Goal: Transaction & Acquisition: Purchase product/service

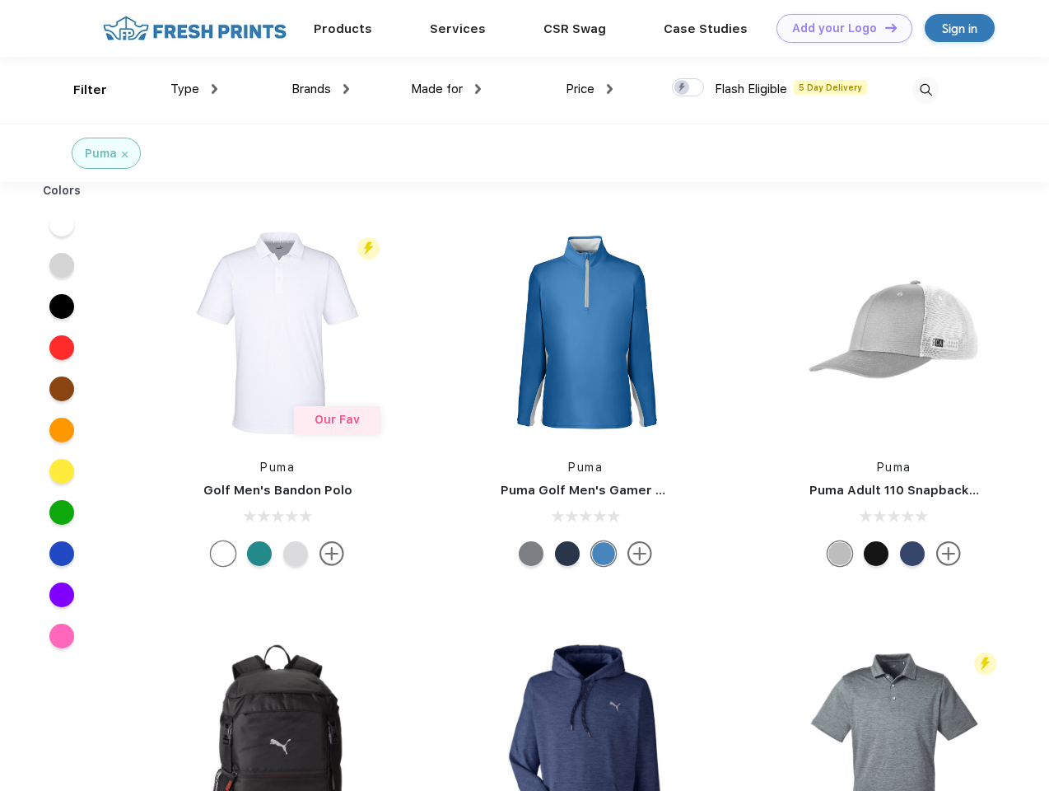
scroll to position [1, 0]
click at [838, 28] on link "Add your Logo Design Tool" at bounding box center [845, 28] width 136 height 29
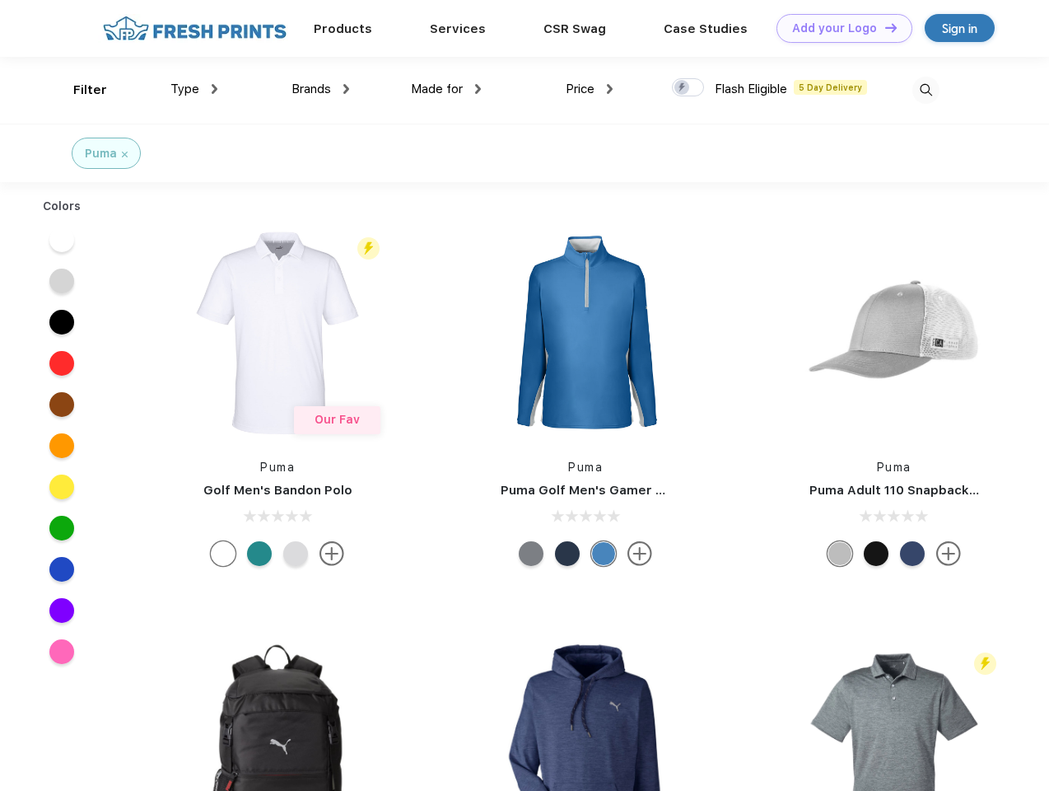
click at [0, 0] on div "Design Tool" at bounding box center [0, 0] width 0 height 0
click at [884, 27] on link "Add your Logo Design Tool" at bounding box center [845, 28] width 136 height 29
click at [79, 90] on div "Filter" at bounding box center [90, 90] width 34 height 19
click at [194, 89] on span "Type" at bounding box center [184, 89] width 29 height 15
click at [320, 89] on span "Brands" at bounding box center [312, 89] width 40 height 15
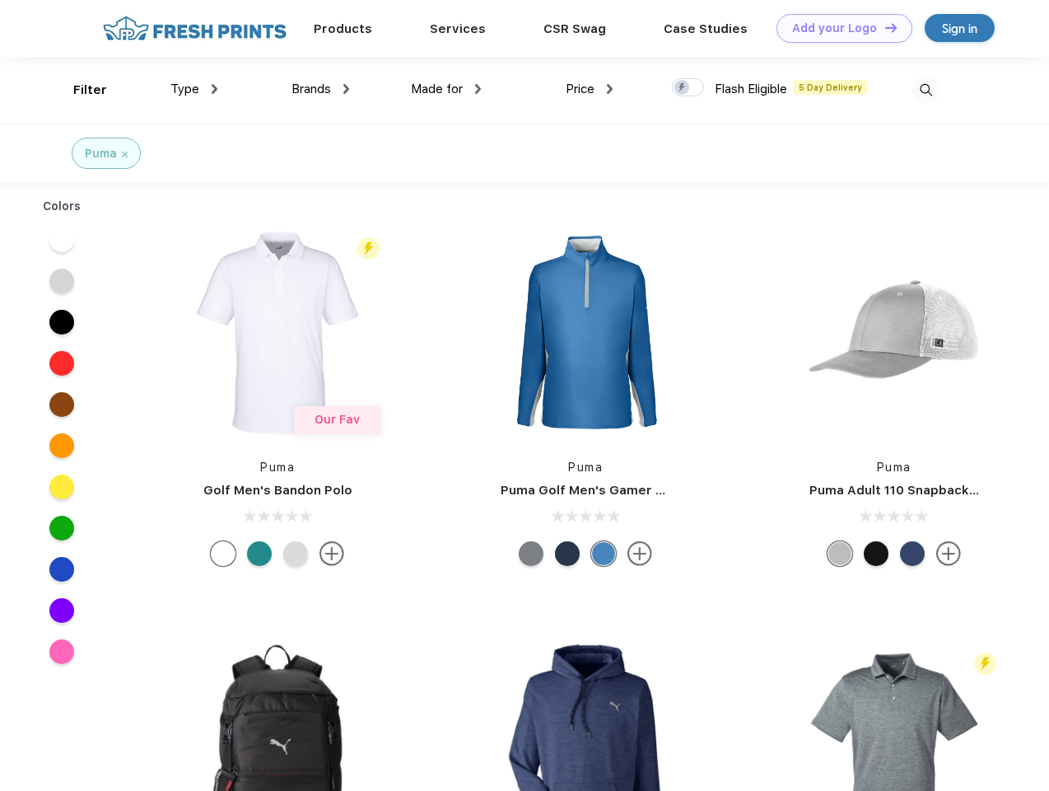
click at [446, 89] on span "Made for" at bounding box center [437, 89] width 52 height 15
click at [590, 89] on span "Price" at bounding box center [580, 89] width 29 height 15
click at [689, 88] on div at bounding box center [688, 87] width 32 height 18
click at [683, 88] on input "checkbox" at bounding box center [677, 82] width 11 height 11
click at [926, 90] on img at bounding box center [926, 90] width 27 height 27
